Goal: Information Seeking & Learning: Learn about a topic

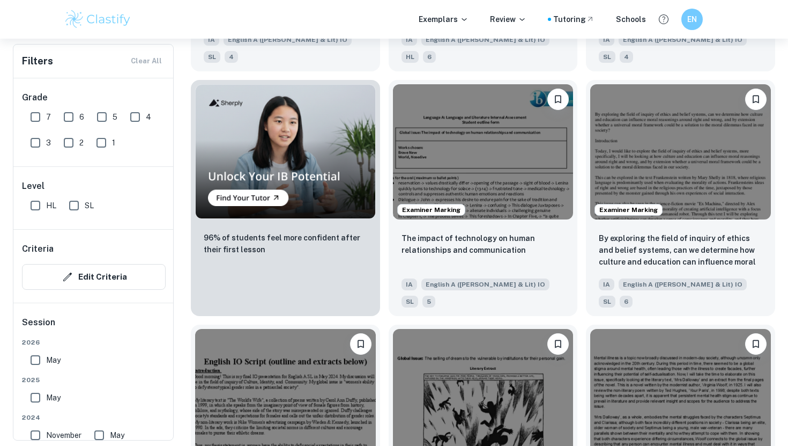
scroll to position [730, 0]
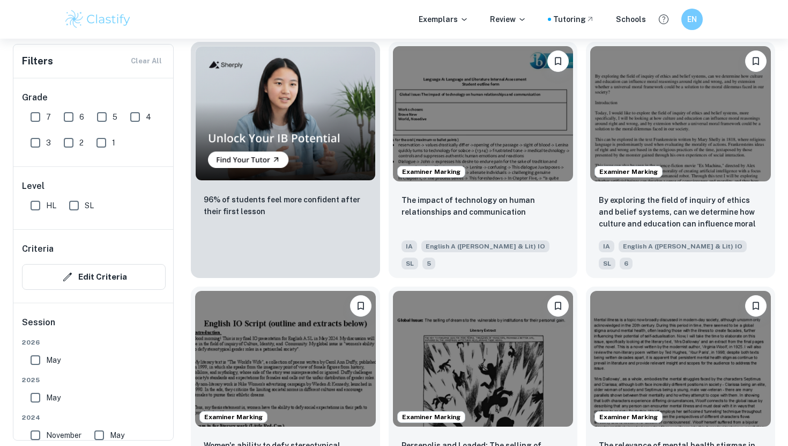
click at [38, 117] on input "7" at bounding box center [35, 116] width 21 height 21
checkbox input "true"
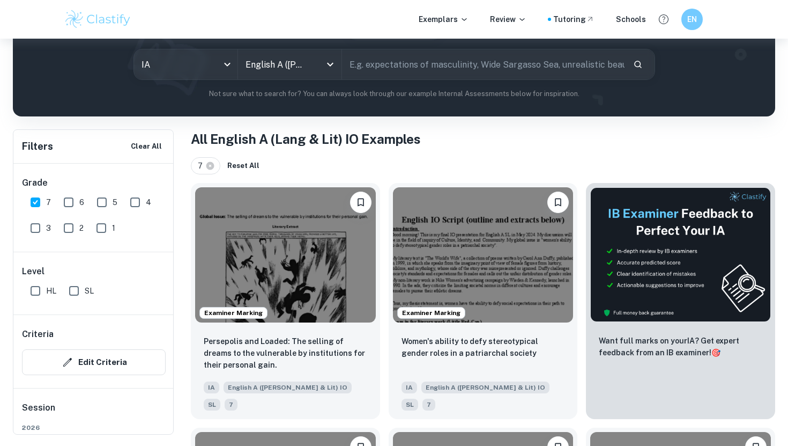
scroll to position [126, 0]
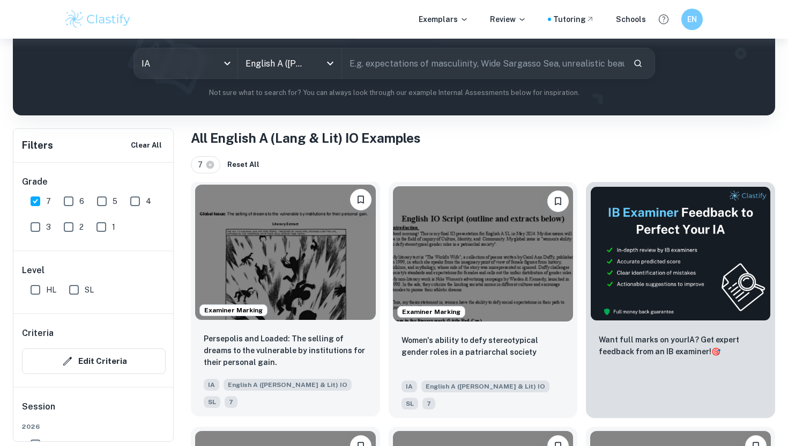
click at [276, 260] on img at bounding box center [285, 251] width 181 height 135
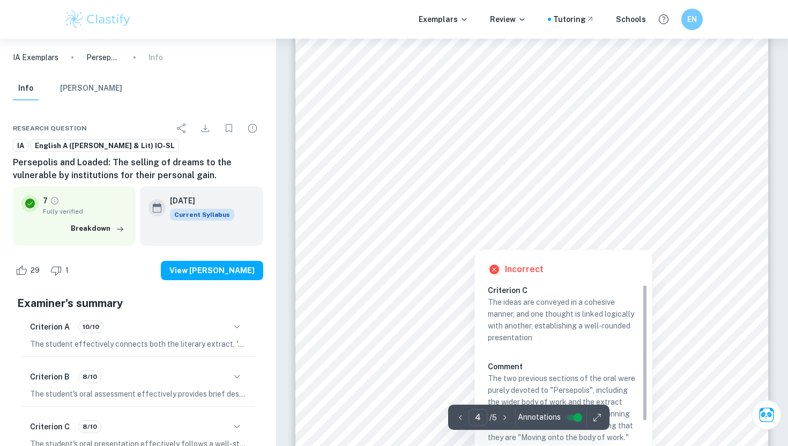
scroll to position [2301, 0]
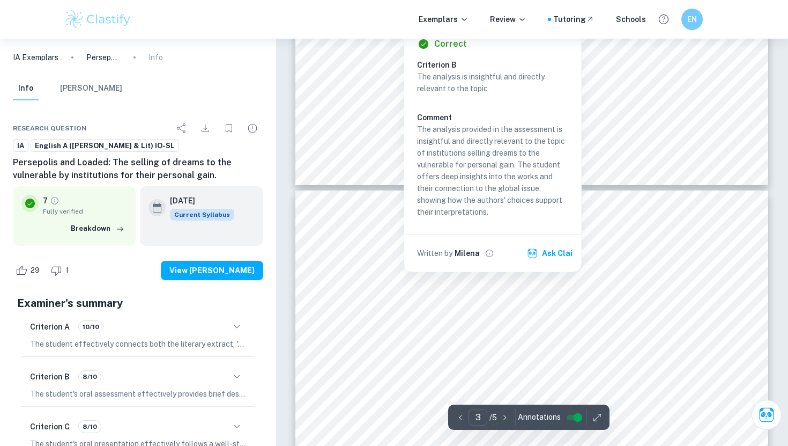
type input "4"
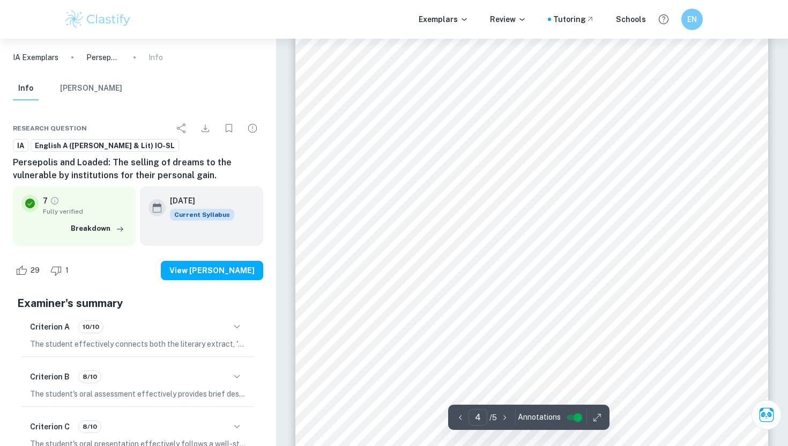
scroll to position [2299, 0]
